Goal: Information Seeking & Learning: Learn about a topic

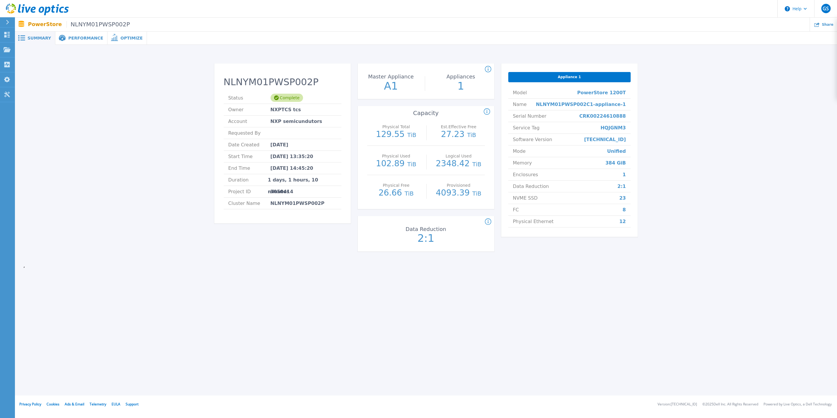
click at [83, 37] on span "Performance" at bounding box center [85, 38] width 35 height 4
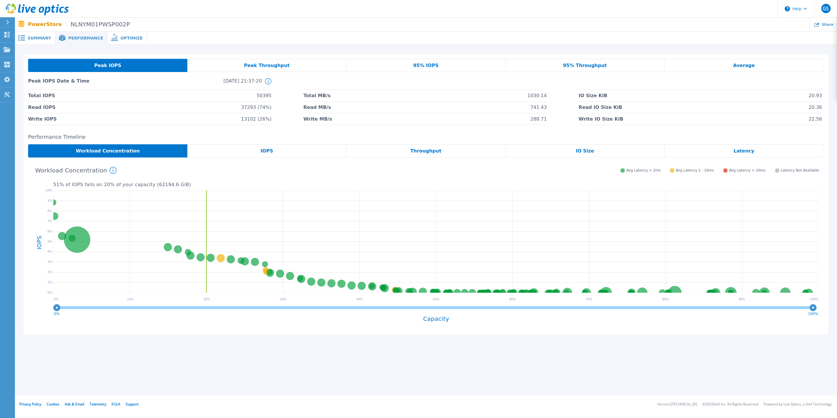
click at [265, 66] on span "Peak Throughput" at bounding box center [267, 65] width 46 height 5
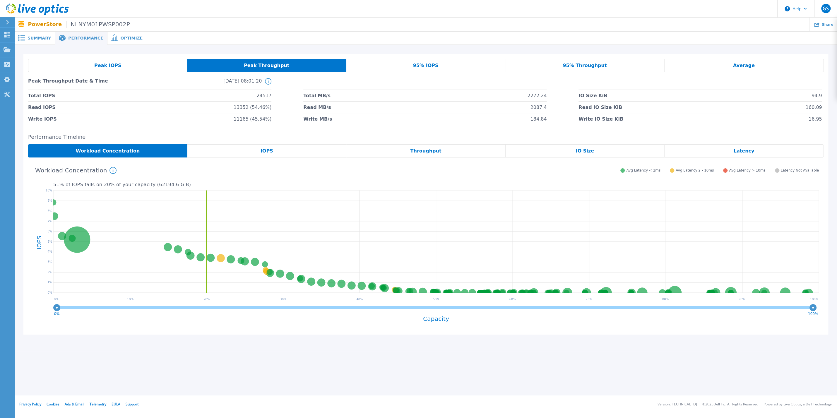
click at [268, 152] on span "IOPS" at bounding box center [267, 151] width 13 height 5
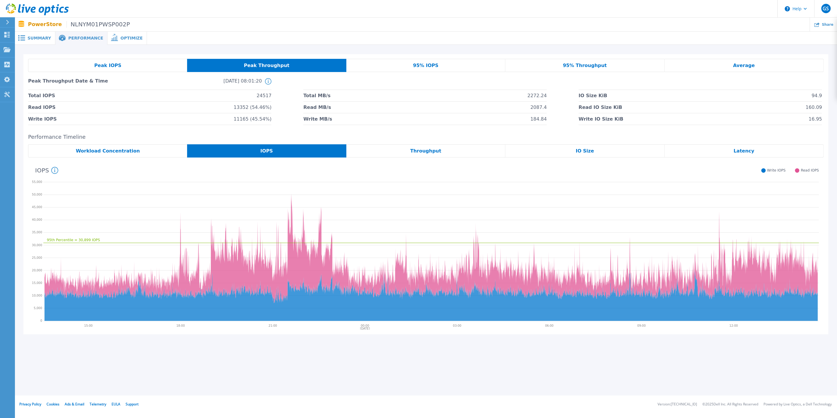
click at [447, 154] on div "Throughput" at bounding box center [425, 150] width 159 height 13
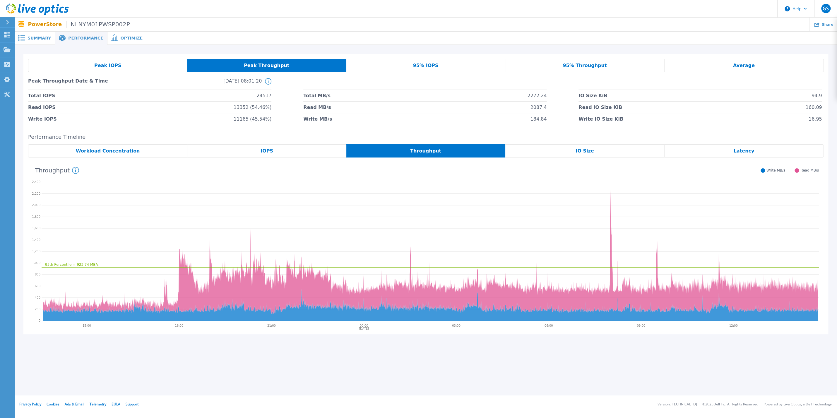
click at [583, 153] on span "IO Size" at bounding box center [585, 151] width 18 height 5
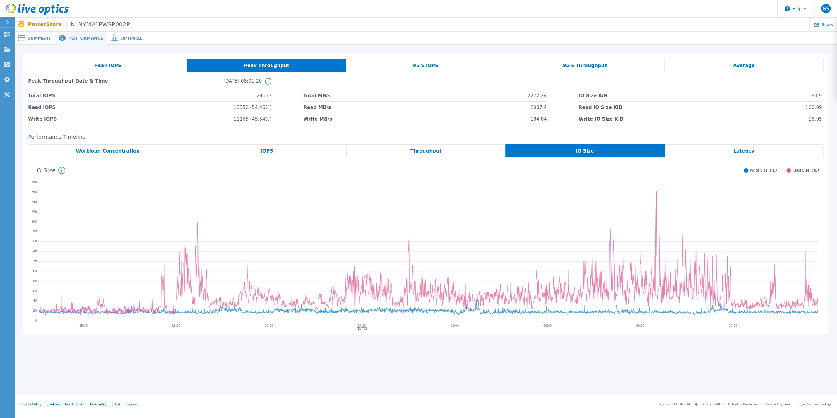
click at [735, 155] on div "Latency" at bounding box center [744, 150] width 159 height 13
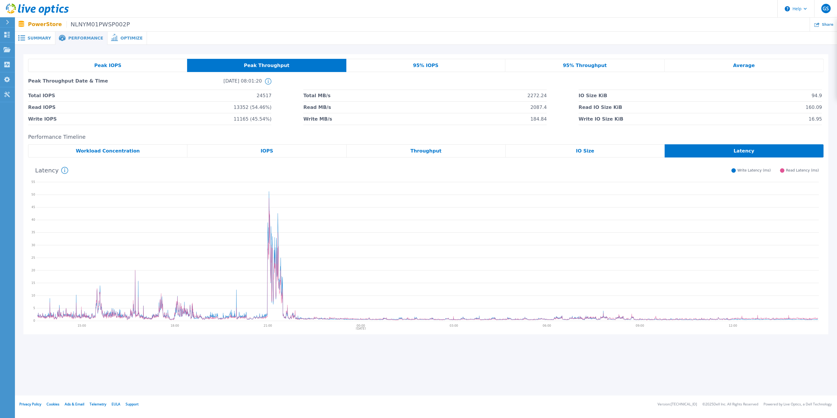
click at [415, 64] on div "95% IOPS" at bounding box center [425, 65] width 159 height 13
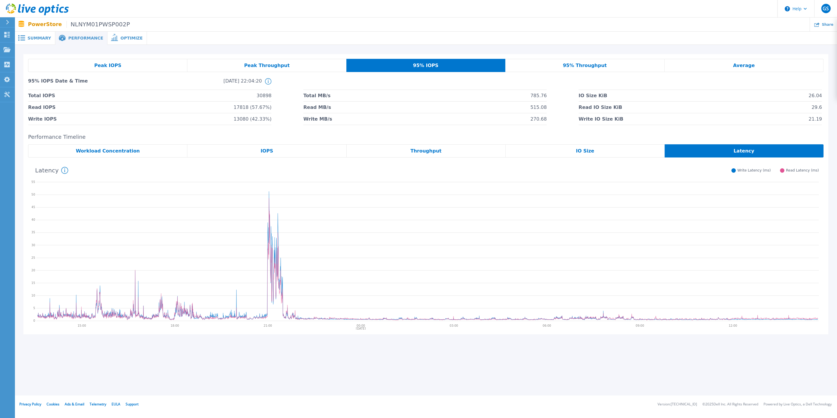
click at [728, 154] on div "Latency" at bounding box center [744, 150] width 159 height 13
drag, startPoint x: 254, startPoint y: 188, endPoint x: 302, endPoint y: 300, distance: 121.9
click at [302, 300] on icon at bounding box center [427, 250] width 783 height 146
drag, startPoint x: 305, startPoint y: 333, endPoint x: 242, endPoint y: 306, distance: 68.1
click at [242, 306] on div "Performance Timeline Workload Concentration IOPS Throughput IO Size Latency Rea…" at bounding box center [425, 234] width 805 height 201
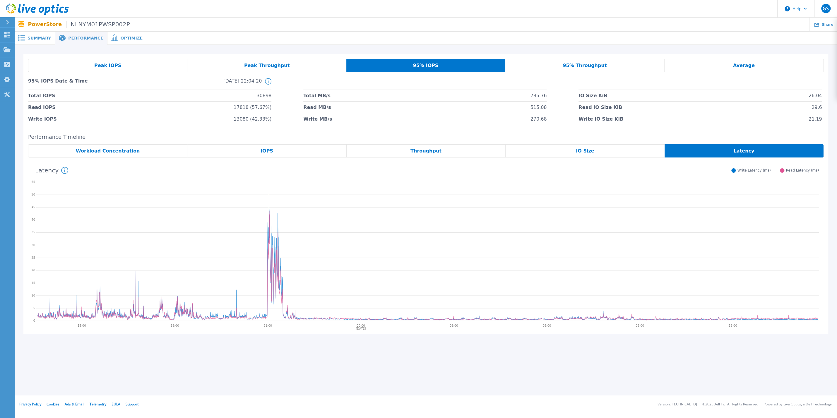
click at [361, 202] on icon at bounding box center [427, 250] width 783 height 146
click at [414, 199] on icon at bounding box center [427, 250] width 783 height 146
click at [43, 37] on span "Summary" at bounding box center [39, 38] width 23 height 4
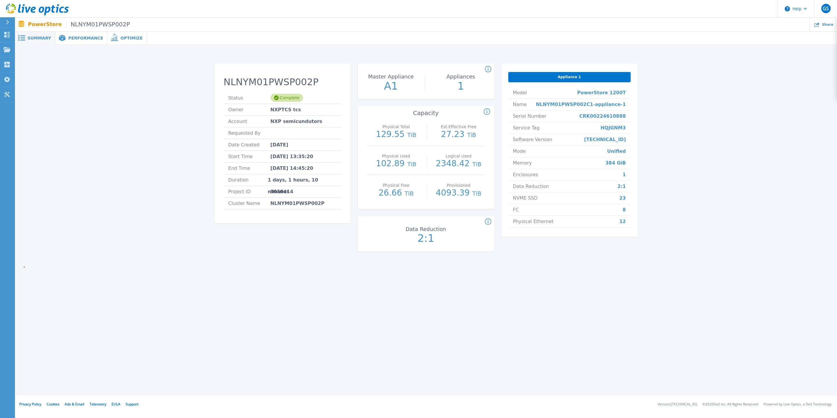
drag, startPoint x: 317, startPoint y: 158, endPoint x: 274, endPoint y: 158, distance: 43.3
click at [274, 158] on li "Start Time Sep 10, 2025 13:35:20" at bounding box center [283, 157] width 118 height 12
drag, startPoint x: 320, startPoint y: 169, endPoint x: 273, endPoint y: 168, distance: 47.2
click at [273, 168] on li "End Time Sep 11, 2025 14:45:20" at bounding box center [283, 169] width 118 height 12
click at [72, 36] on span "Performance" at bounding box center [85, 38] width 35 height 4
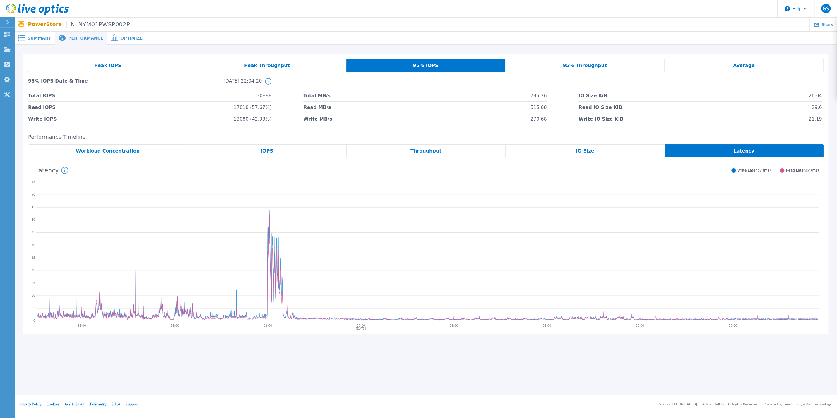
click at [127, 37] on span "Optimize" at bounding box center [131, 38] width 22 height 4
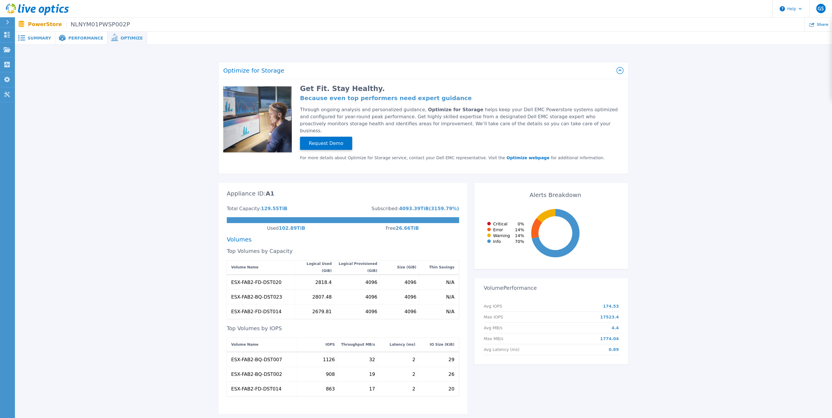
click at [81, 38] on span "Performance" at bounding box center [85, 38] width 35 height 4
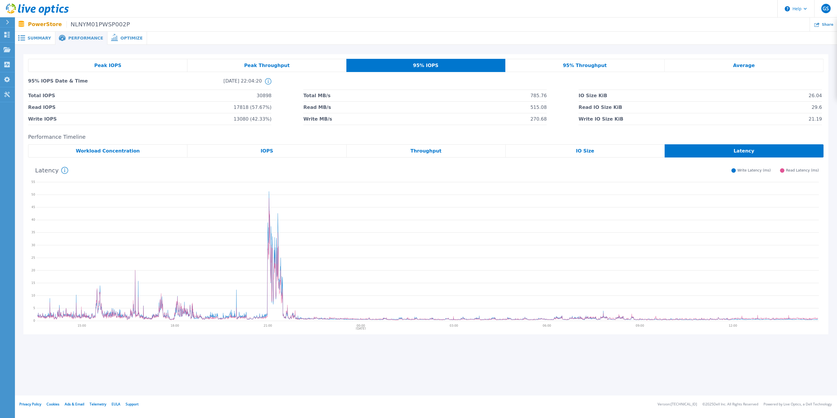
drag, startPoint x: 260, startPoint y: 187, endPoint x: 294, endPoint y: 312, distance: 129.1
click at [294, 312] on icon at bounding box center [427, 250] width 783 height 146
click at [43, 35] on div "Summary" at bounding box center [35, 38] width 41 height 13
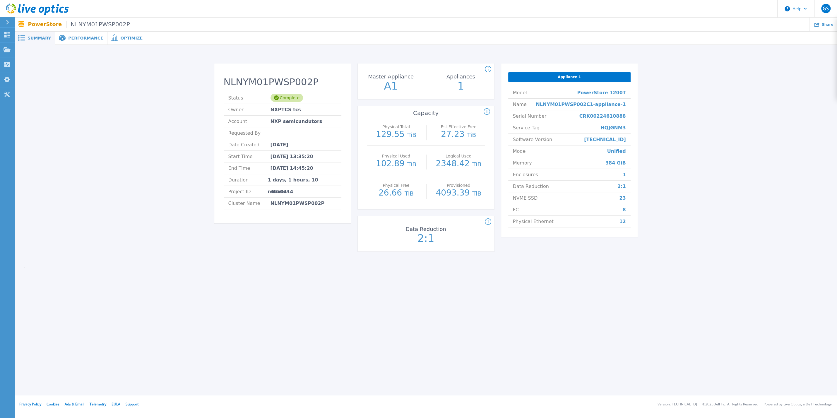
click at [81, 39] on span "Performance" at bounding box center [85, 38] width 35 height 4
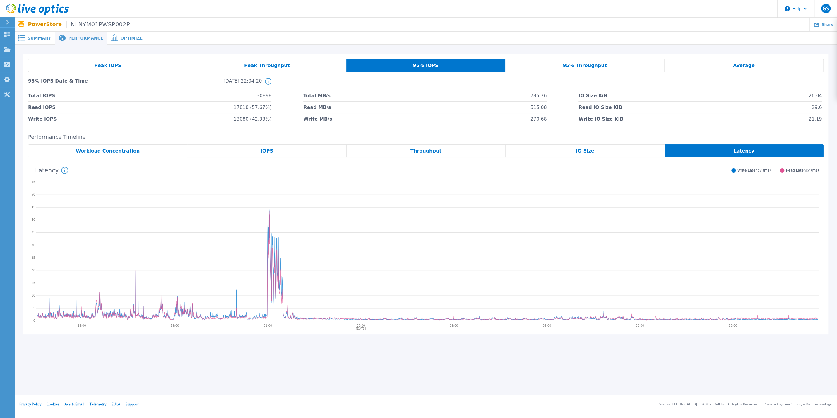
click at [120, 41] on div "Optimize" at bounding box center [127, 38] width 40 height 13
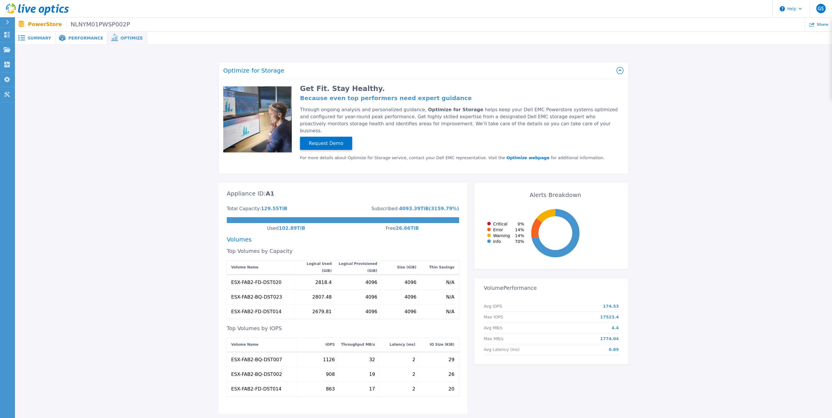
click at [78, 37] on span "Performance" at bounding box center [85, 38] width 35 height 4
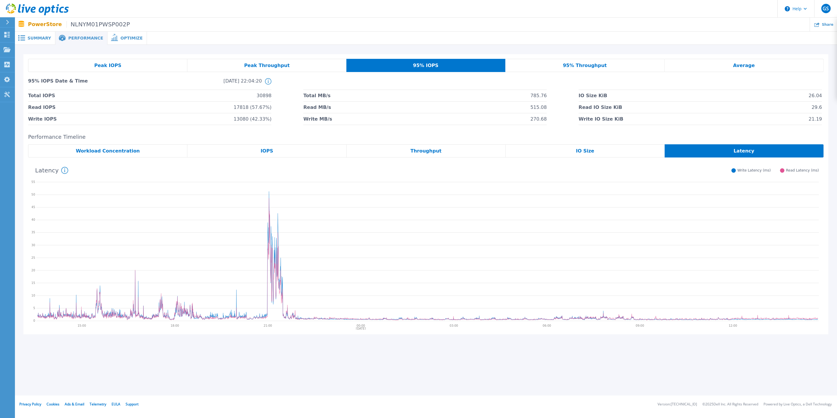
click at [127, 37] on span "Optimize" at bounding box center [131, 38] width 22 height 4
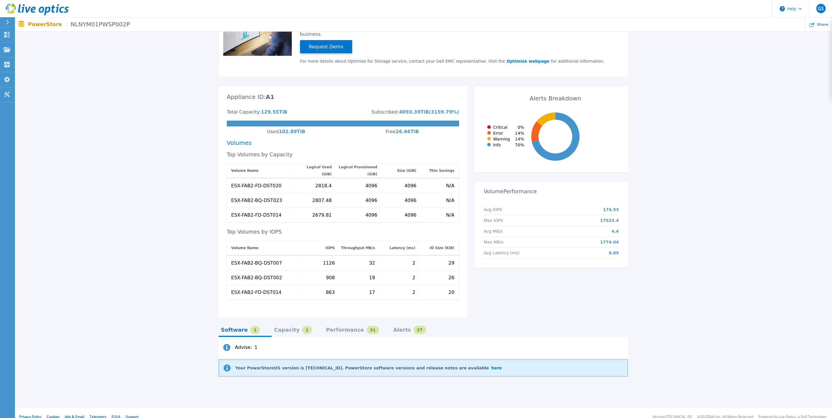
scroll to position [97, 0]
click at [335, 327] on div "Performance" at bounding box center [345, 329] width 38 height 5
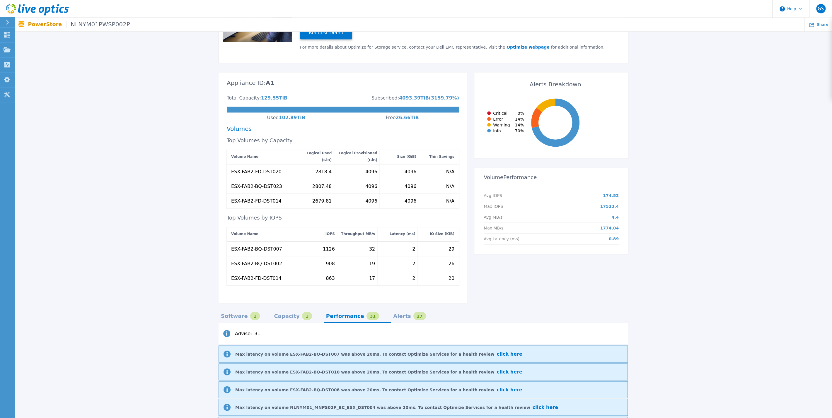
scroll to position [66, 0]
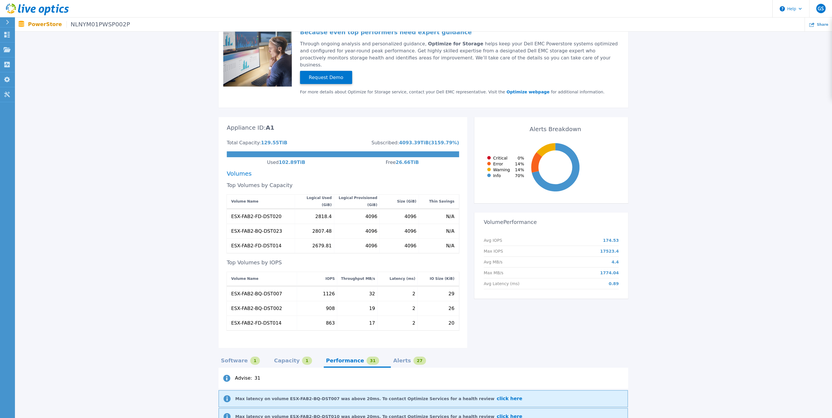
click at [233, 359] on div "Software" at bounding box center [234, 361] width 27 height 5
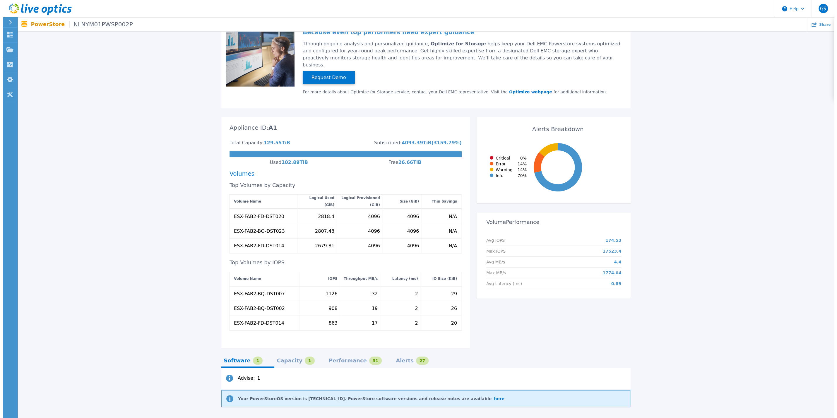
scroll to position [0, 0]
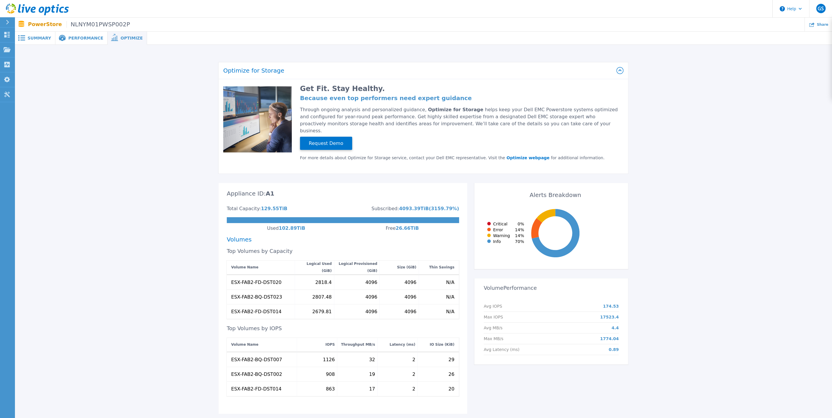
click at [40, 35] on div "Summary" at bounding box center [35, 38] width 41 height 13
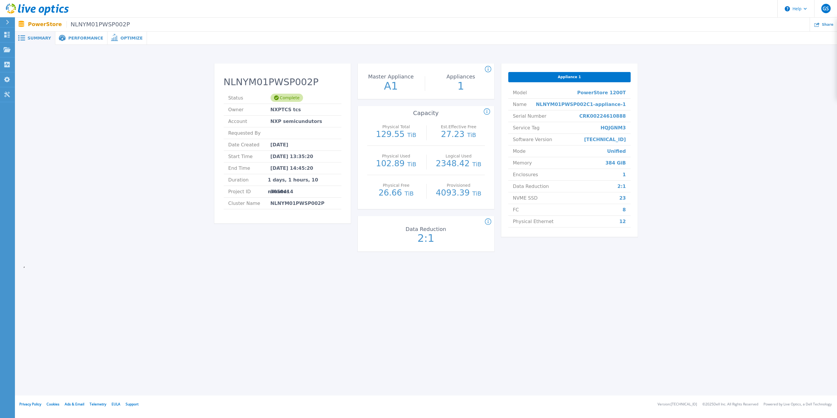
click at [84, 40] on span "Performance" at bounding box center [85, 38] width 35 height 4
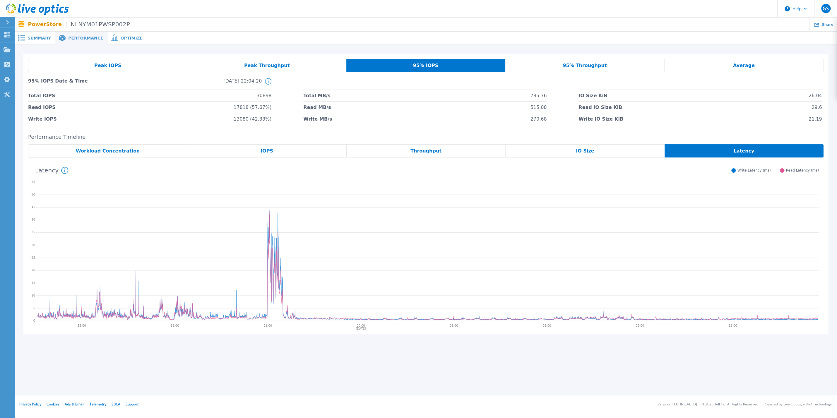
click at [127, 37] on span "Optimize" at bounding box center [131, 38] width 22 height 4
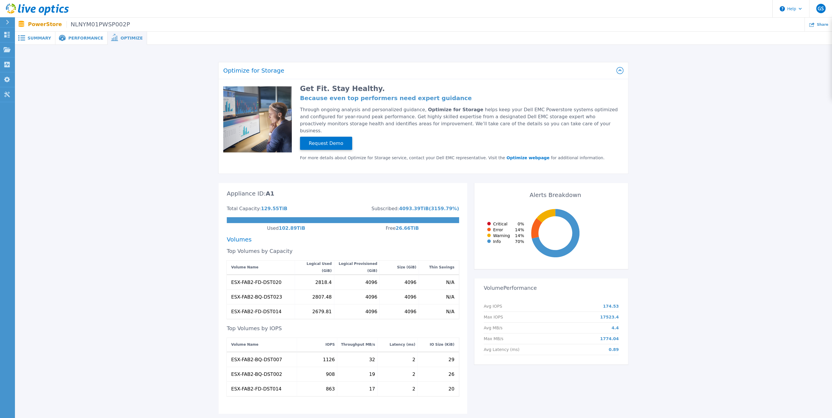
click at [78, 34] on div "Performance" at bounding box center [81, 38] width 52 height 13
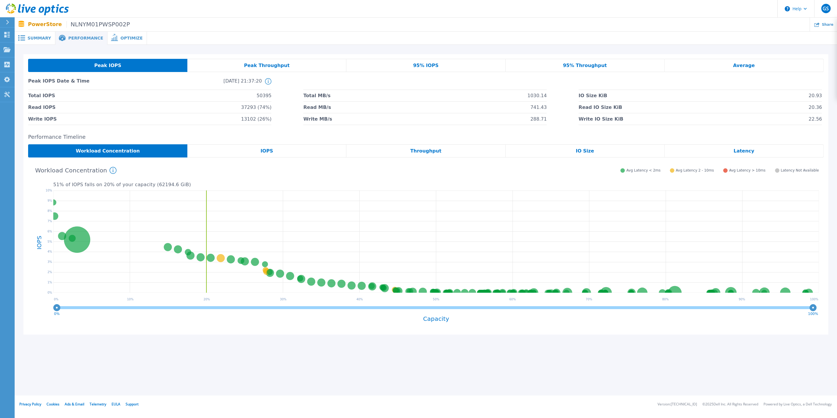
click at [738, 149] on span "Latency" at bounding box center [744, 151] width 21 height 5
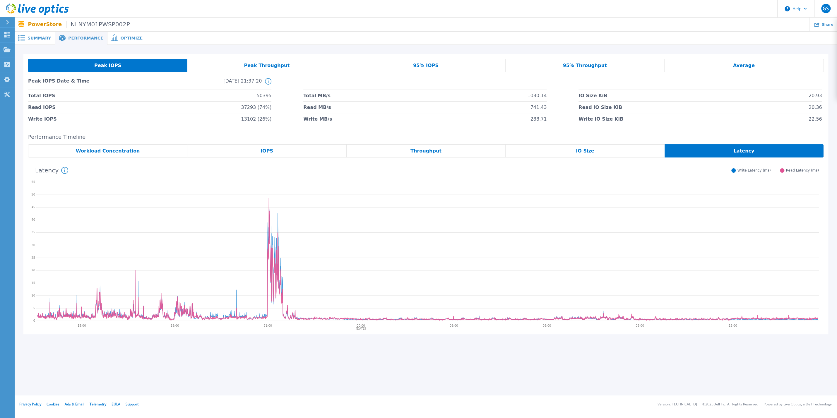
drag, startPoint x: 252, startPoint y: 196, endPoint x: 286, endPoint y: 318, distance: 126.1
click at [287, 309] on icon at bounding box center [427, 250] width 783 height 146
